Goal: Task Accomplishment & Management: Manage account settings

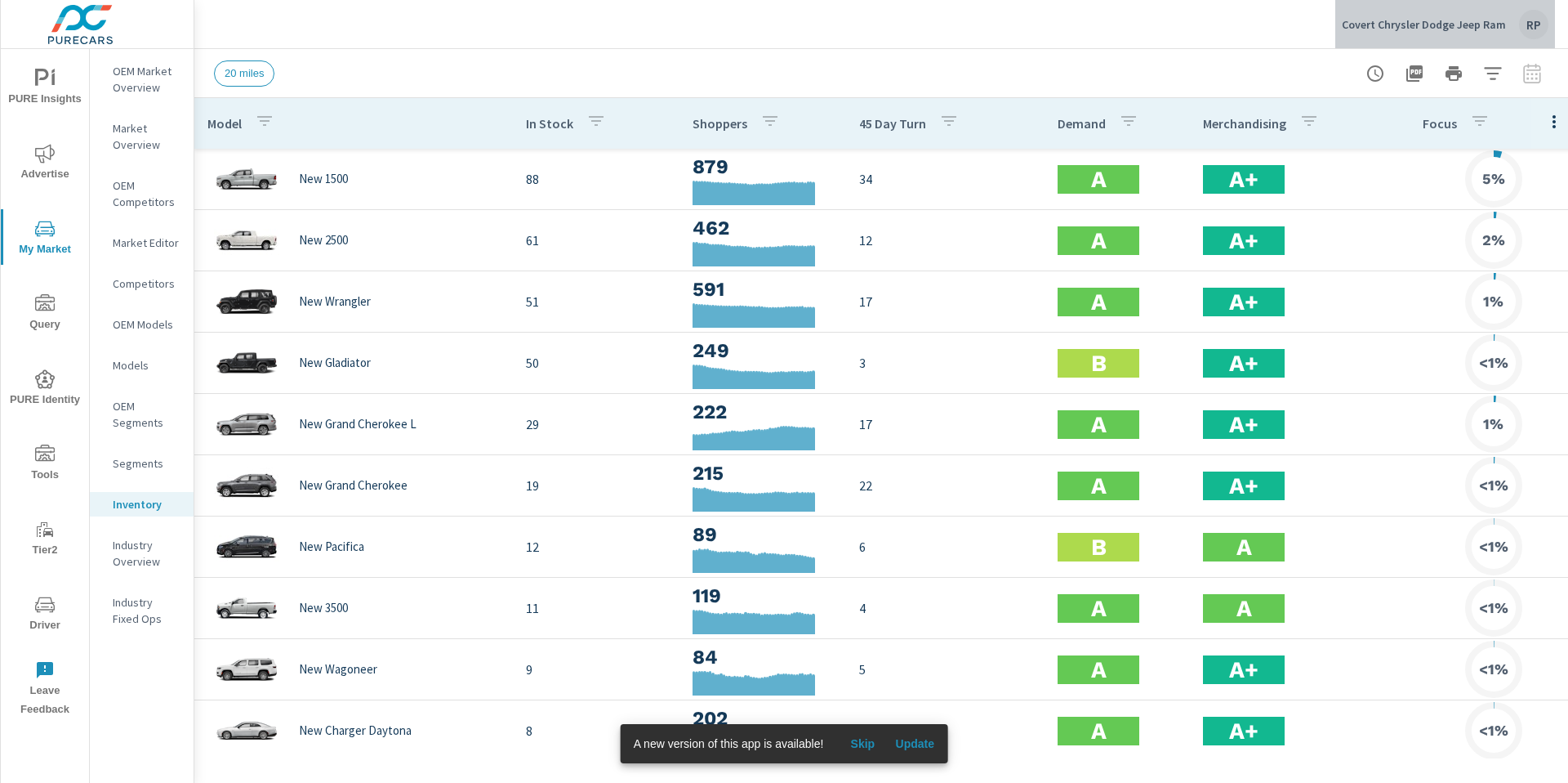
click at [1531, 23] on div "RP" at bounding box center [1534, 25] width 30 height 30
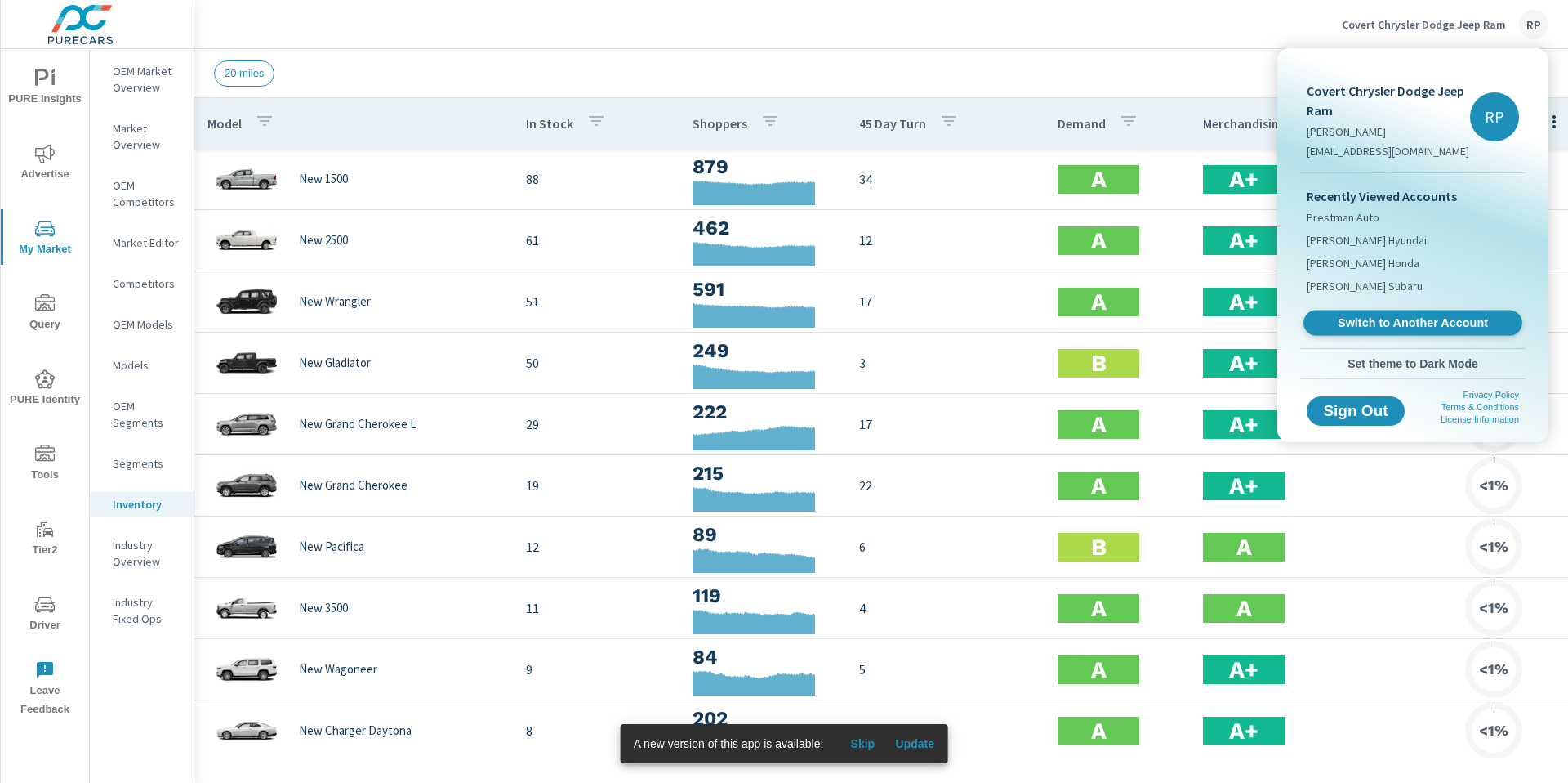
click at [1365, 316] on span "Switch to Another Account" at bounding box center [1412, 323] width 200 height 16
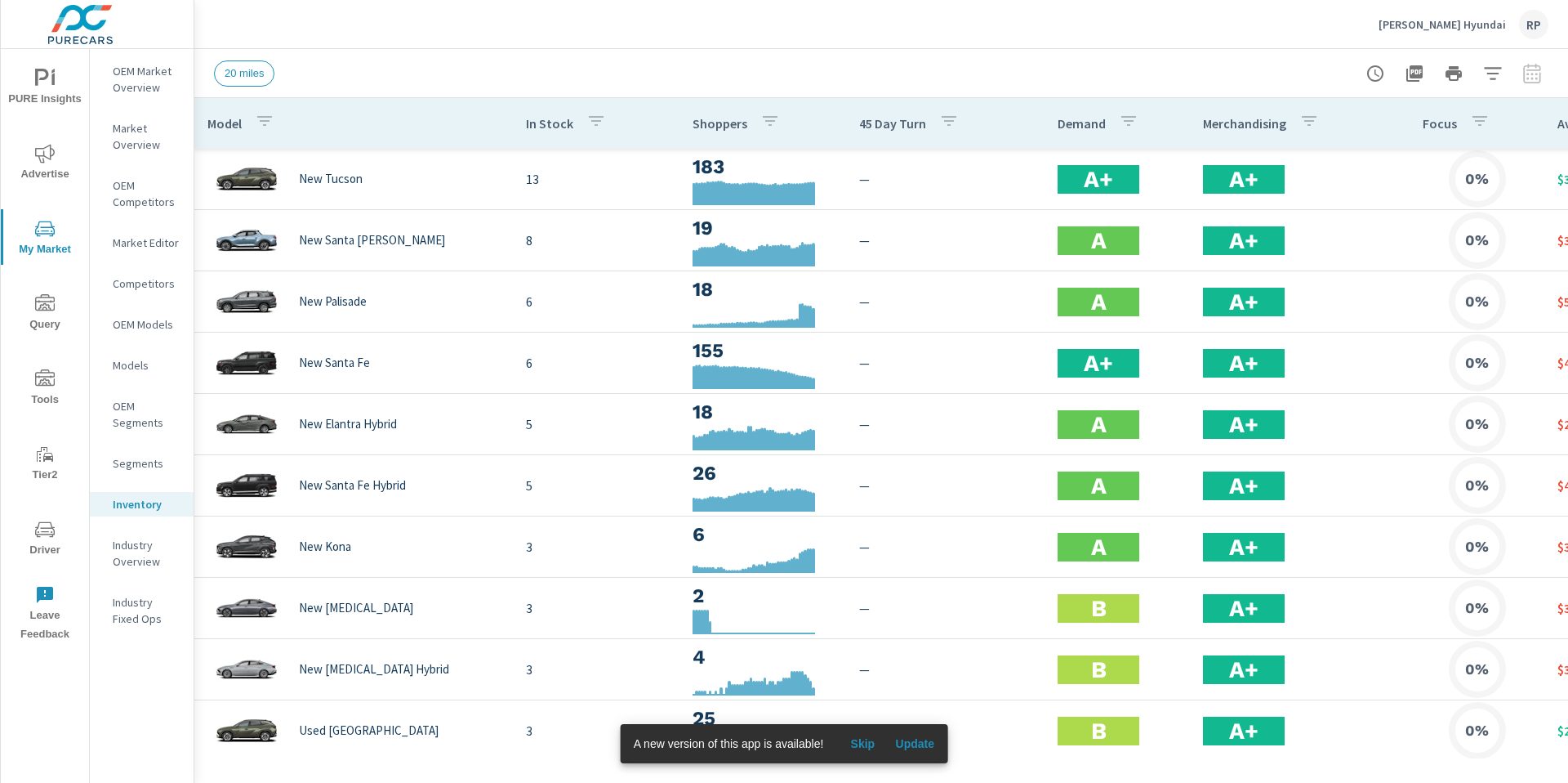
click at [55, 550] on span "Driver" at bounding box center [46, 540] width 79 height 40
